Goal: Task Accomplishment & Management: Manage account settings

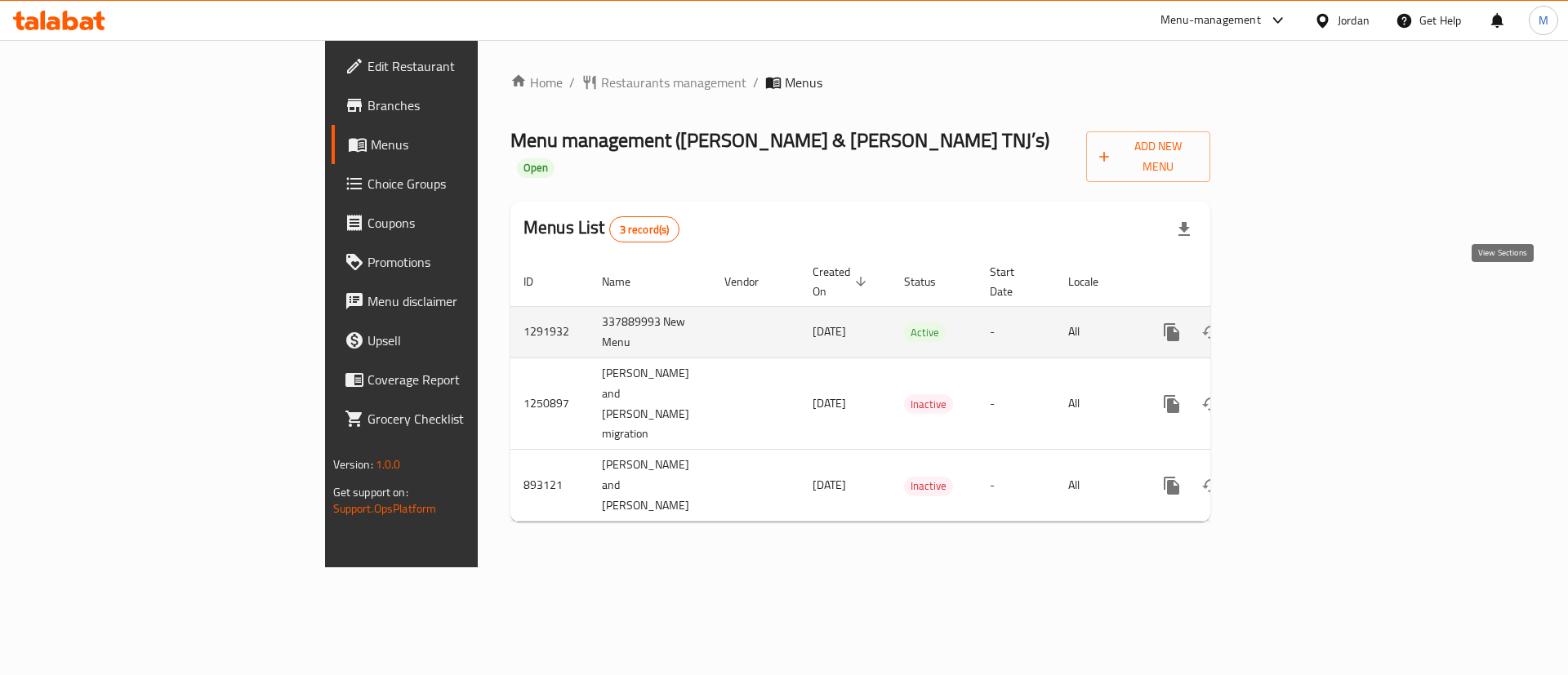
click at [1308, 312] on link "enhanced table" at bounding box center [1290, 332] width 40 height 39
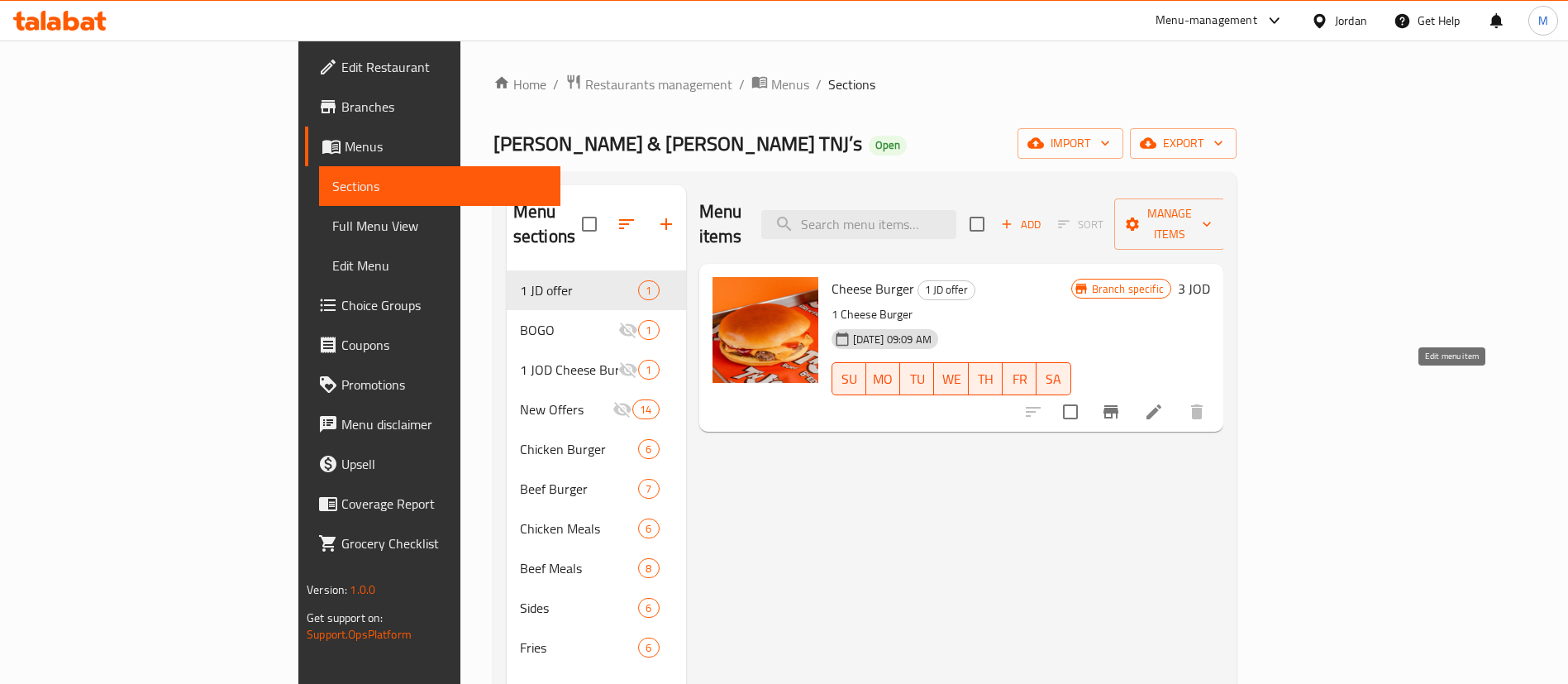
click at [1161, 404] on icon at bounding box center [1154, 412] width 15 height 15
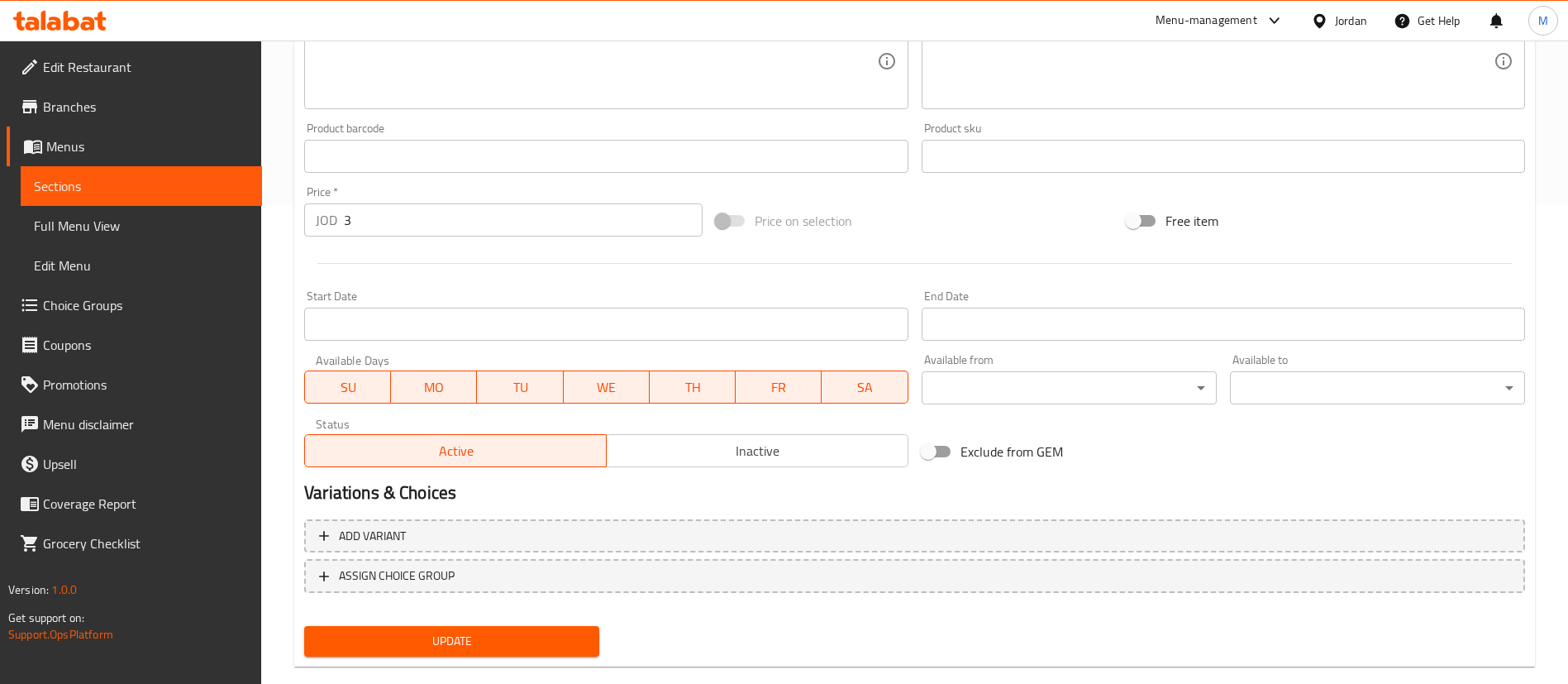
scroll to position [509, 0]
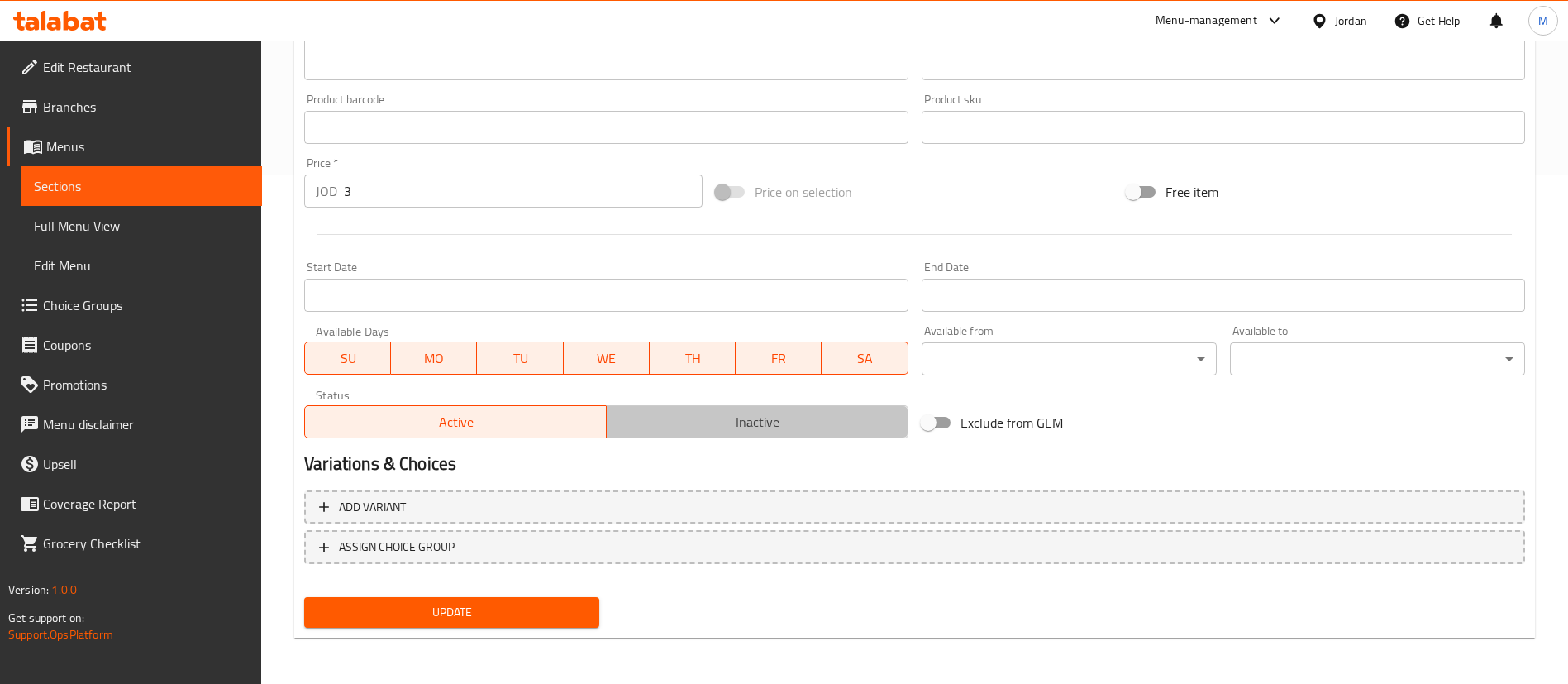
click at [755, 435] on button "Inactive" at bounding box center [757, 421] width 303 height 33
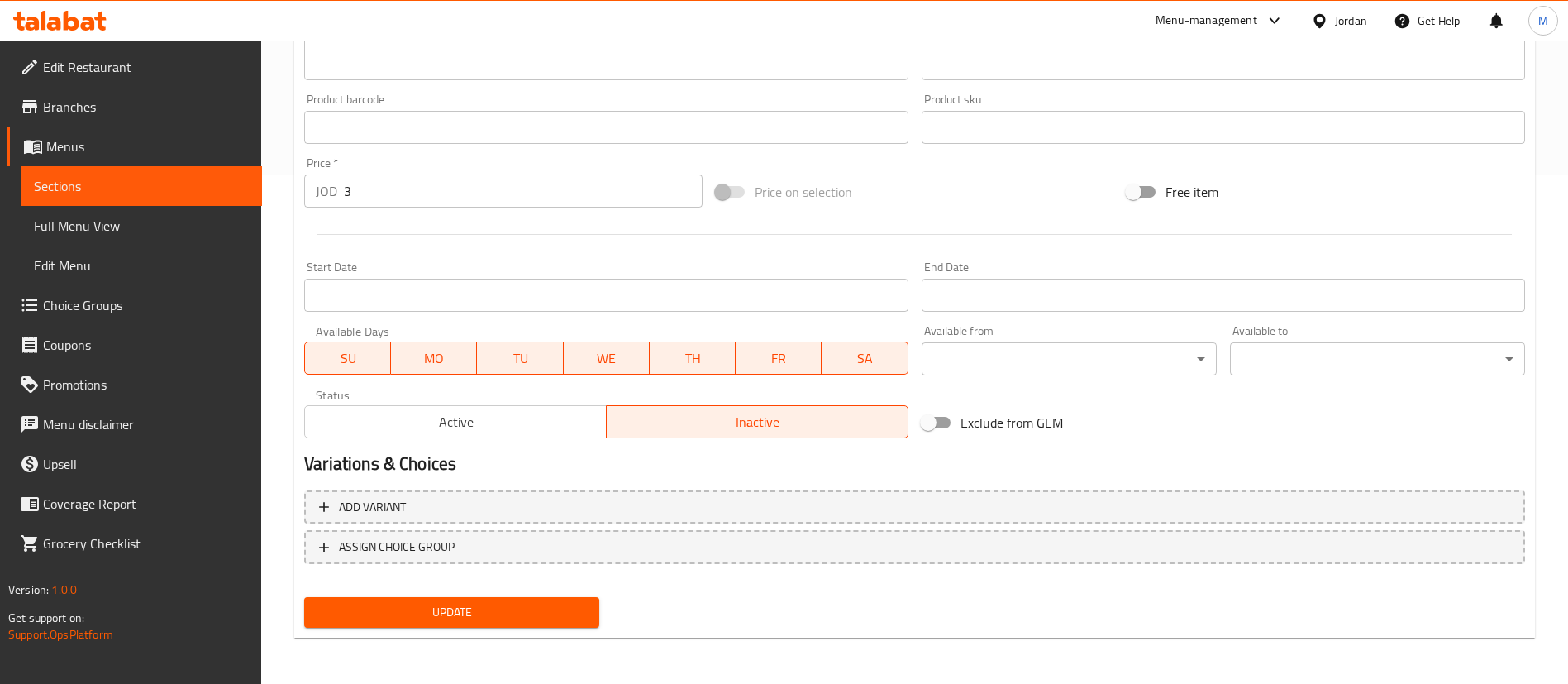
click at [551, 617] on span "Update" at bounding box center [451, 613] width 268 height 21
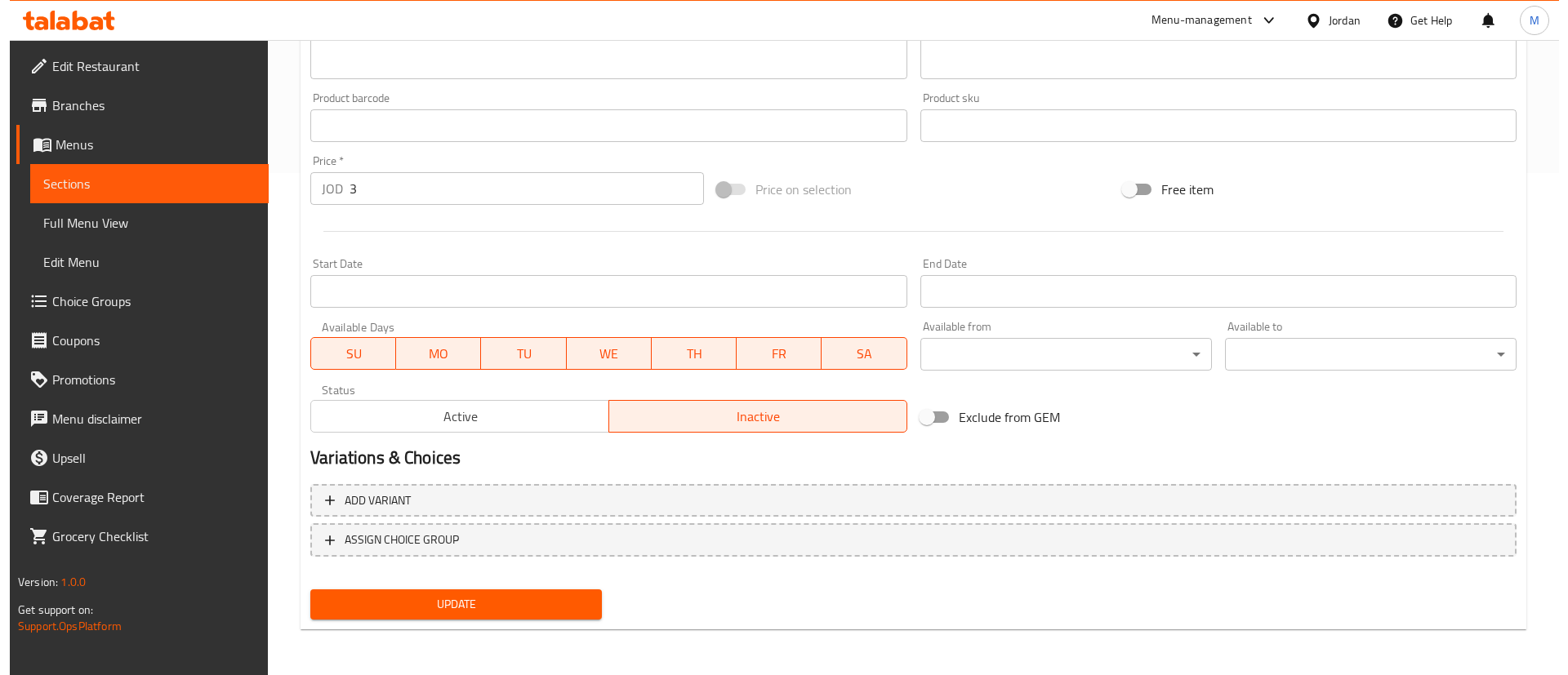
scroll to position [0, 0]
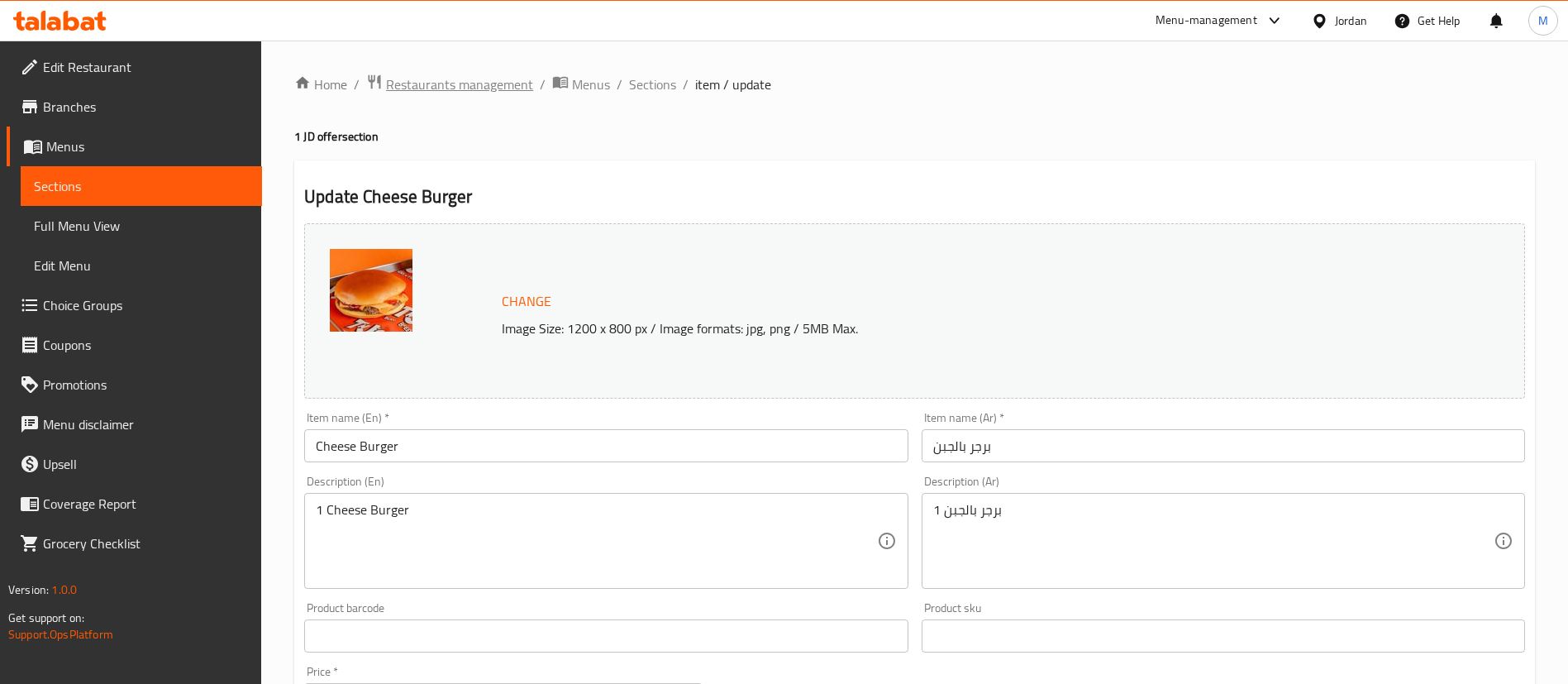
click at [437, 87] on span "Restaurants management" at bounding box center [459, 84] width 148 height 20
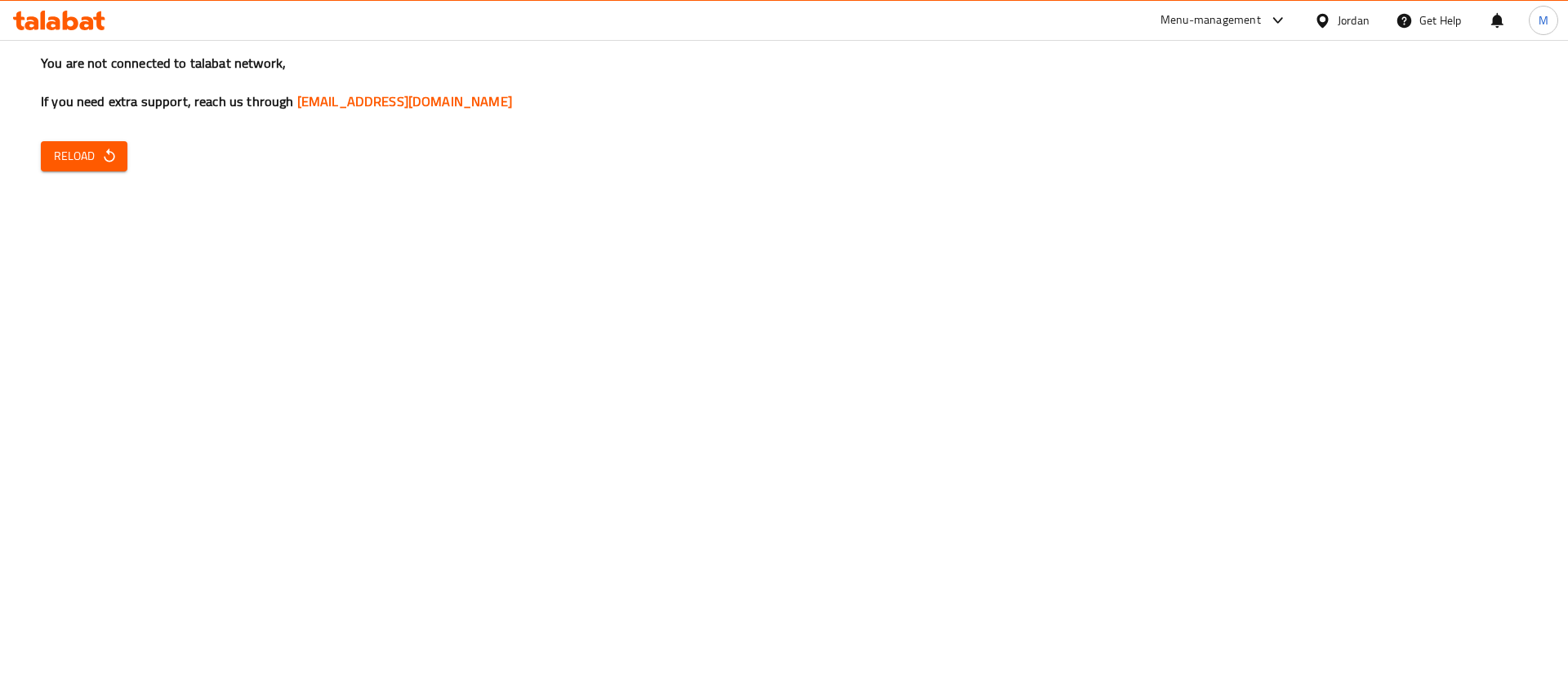
click at [97, 163] on span "Reload" at bounding box center [84, 156] width 60 height 21
click at [70, 159] on span "Reload" at bounding box center [84, 156] width 60 height 21
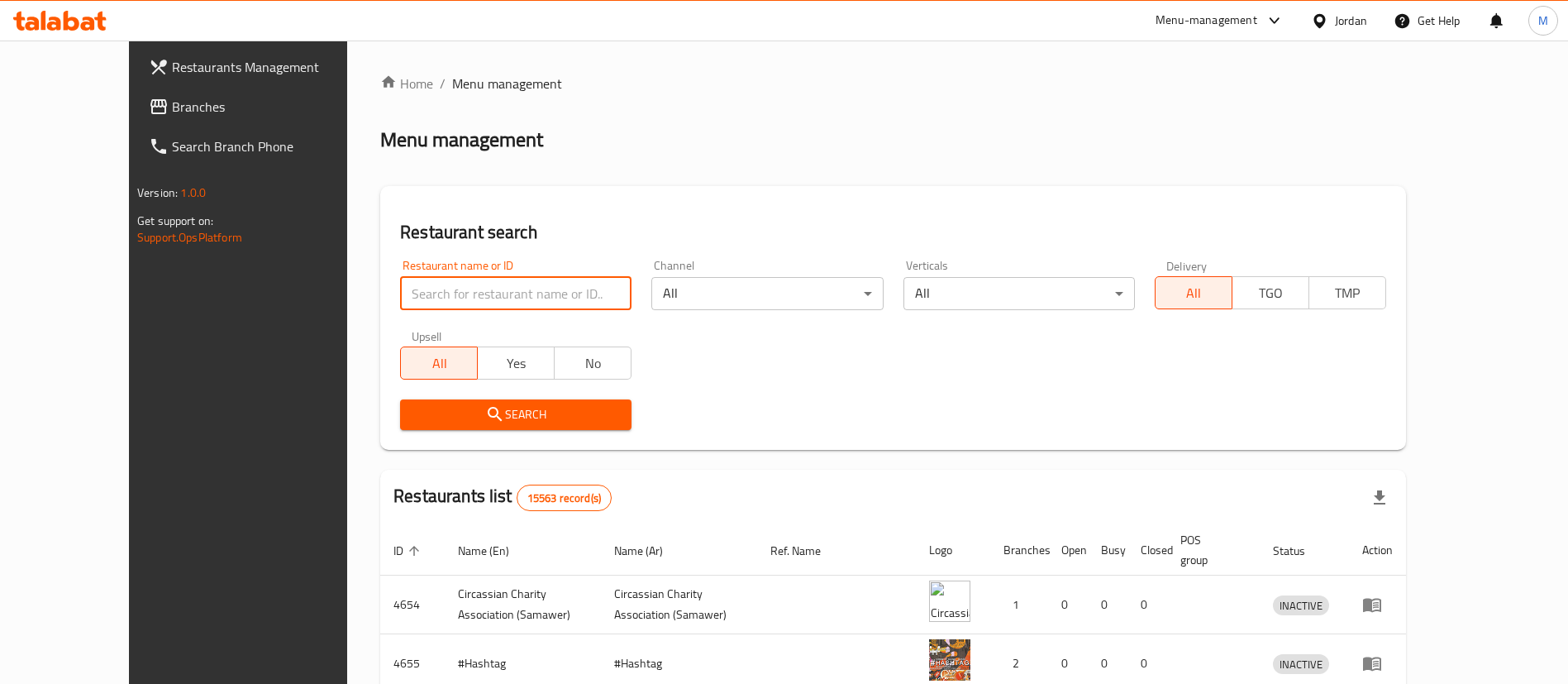
click at [469, 300] on input "search" at bounding box center [515, 293] width 231 height 33
type input "Heroes Burgers & Wings"
click at [172, 77] on span "Restaurants Management" at bounding box center [275, 67] width 206 height 20
